Goal: Task Accomplishment & Management: Complete application form

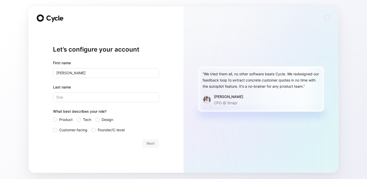
type input "[PERSON_NAME]"
click at [67, 98] on input "Last name" at bounding box center [106, 98] width 106 height 10
type input "Latvajarvi"
click at [74, 159] on div "Let’s configure your account First name [PERSON_NAME] Last name [PERSON_NAME] W…" at bounding box center [106, 96] width 106 height 136
click at [55, 130] on div at bounding box center [55, 130] width 4 height 4
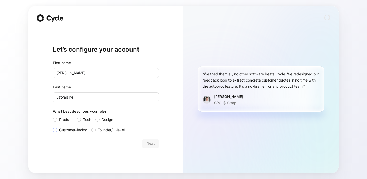
click at [53, 127] on input "Customer-facing" at bounding box center [53, 127] width 0 height 0
click at [151, 146] on span "Next" at bounding box center [151, 144] width 8 height 6
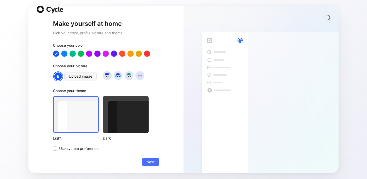
scroll to position [9, 0]
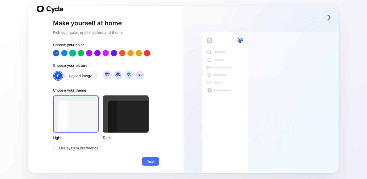
click at [71, 52] on div at bounding box center [72, 53] width 7 height 7
click at [153, 161] on span "Next" at bounding box center [151, 162] width 8 height 6
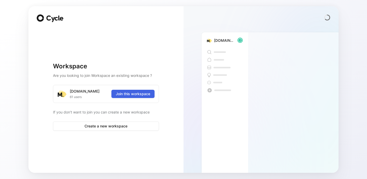
click at [139, 93] on span "Join this workspace" at bounding box center [133, 94] width 34 height 6
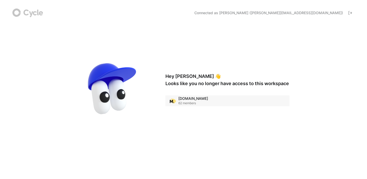
click at [186, 105] on div "62 members" at bounding box center [193, 103] width 30 height 4
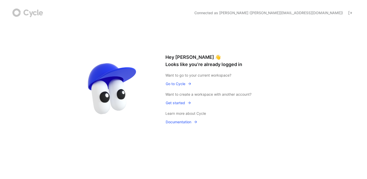
click at [179, 81] on span "Go to Cycle" at bounding box center [179, 84] width 26 height 6
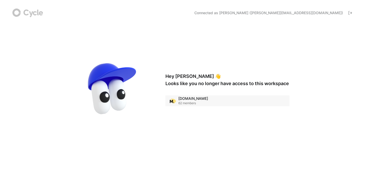
click at [189, 105] on div "62 members" at bounding box center [193, 103] width 30 height 4
